Goal: Transaction & Acquisition: Obtain resource

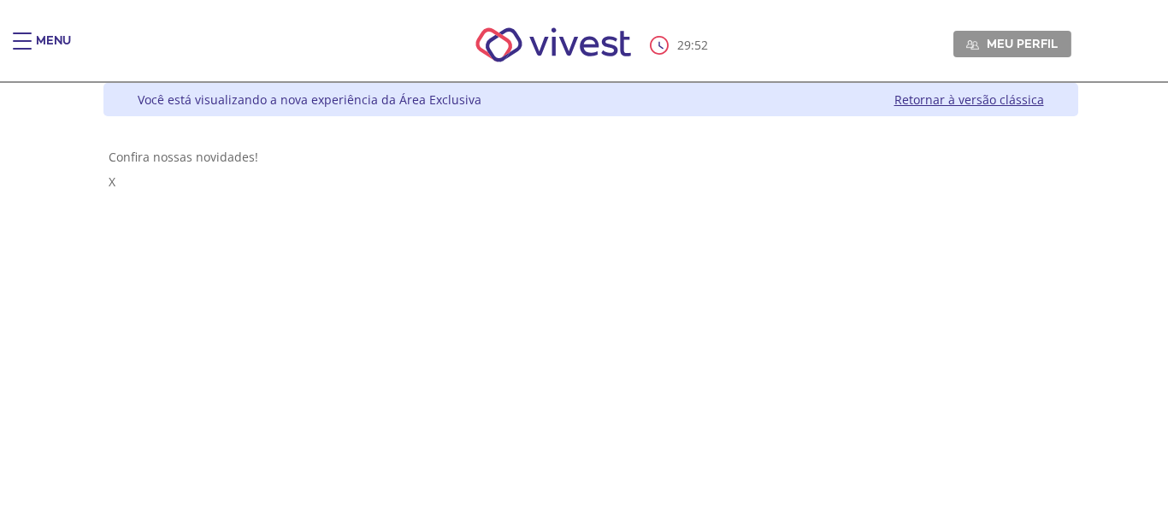
click at [24, 50] on div "Main header" at bounding box center [22, 49] width 19 height 34
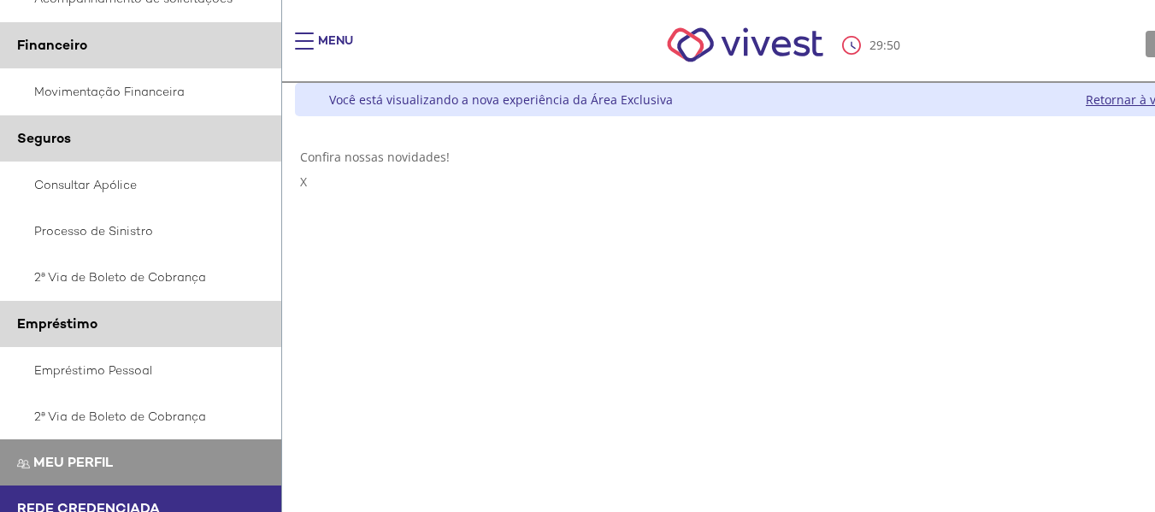
scroll to position [427, 0]
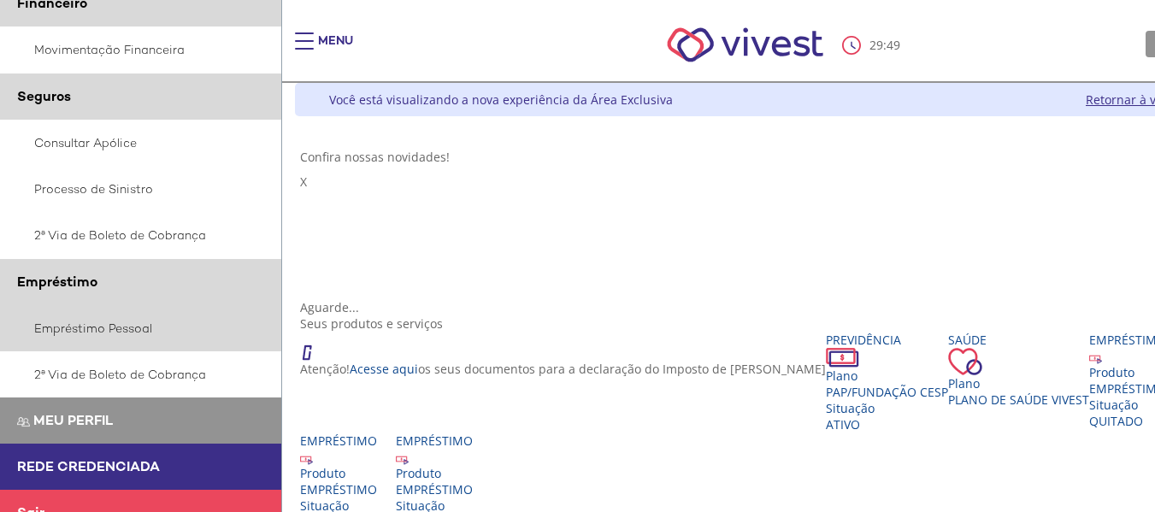
click at [133, 327] on link "Empréstimo Pessoal" at bounding box center [141, 328] width 282 height 46
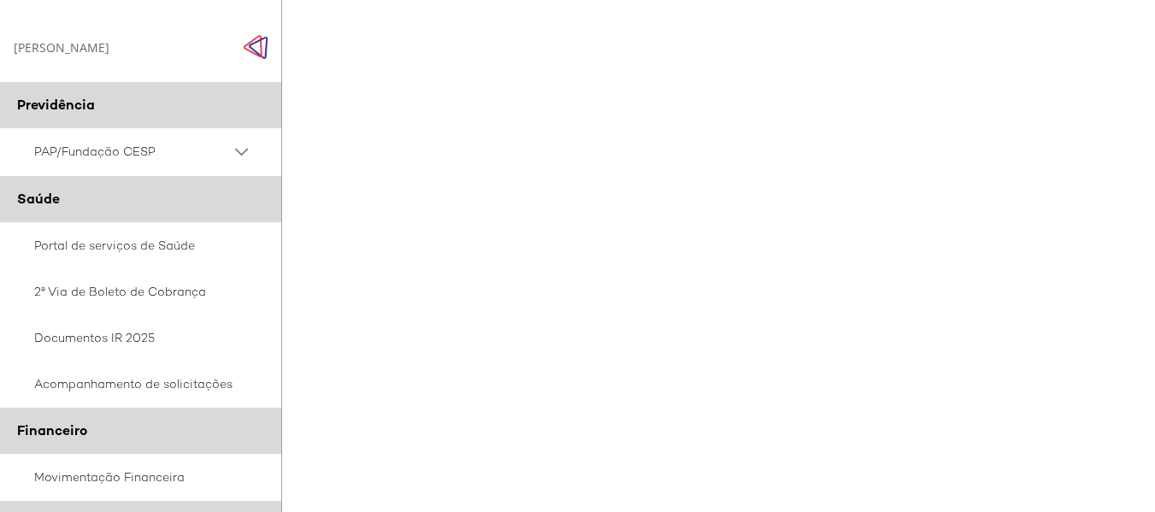
scroll to position [365, 0]
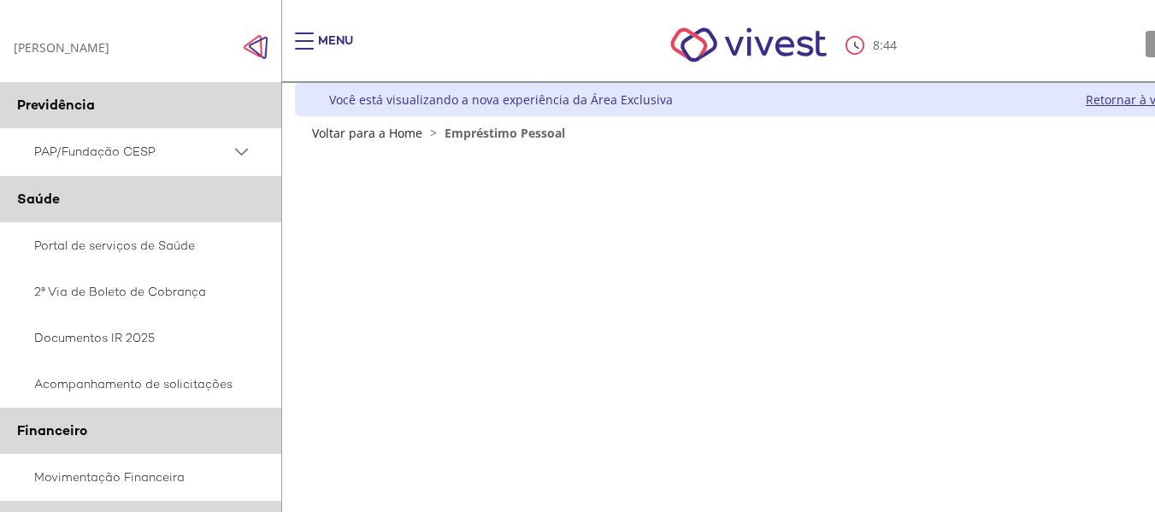
click at [1127, 103] on link "Retornar à versão clássica" at bounding box center [1161, 99] width 150 height 16
